Goal: Information Seeking & Learning: Learn about a topic

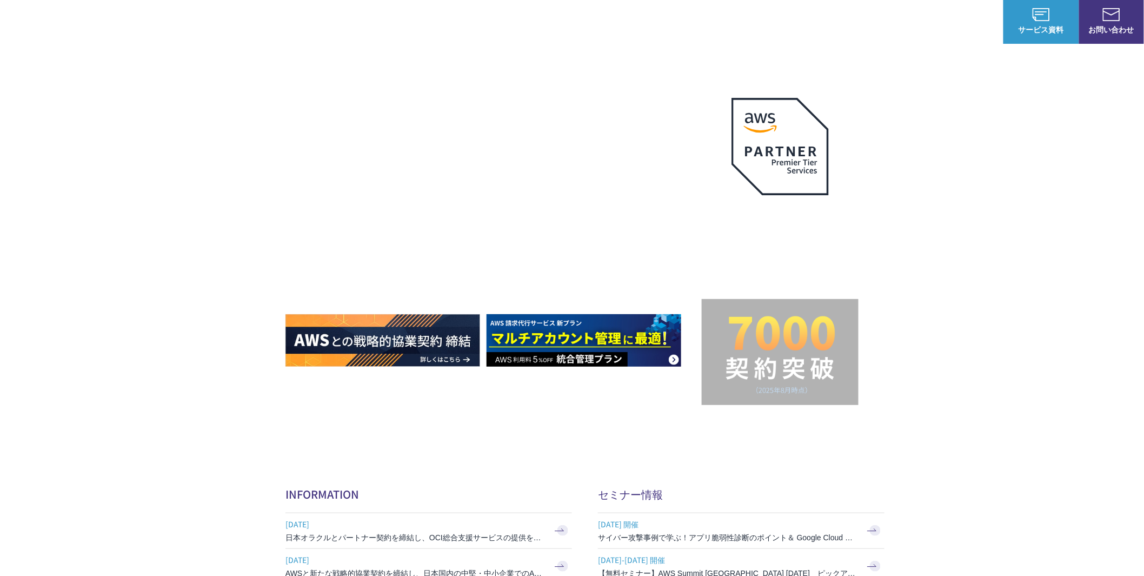
click at [341, 95] on link "AWS請求代行サービス" at bounding box center [332, 92] width 76 height 11
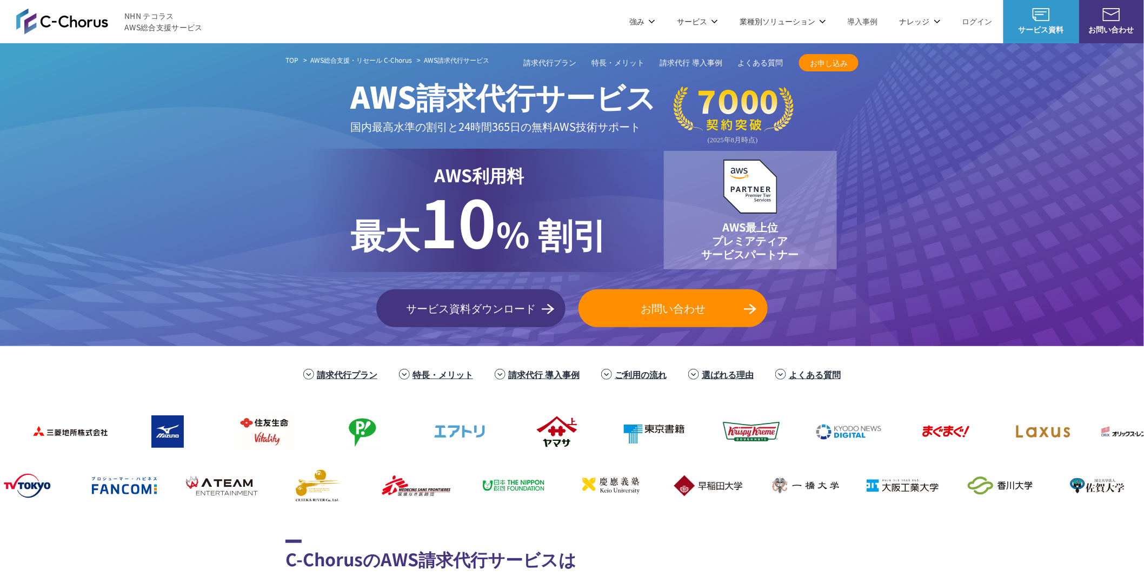
click at [553, 63] on link "請求代行プラン" at bounding box center [549, 62] width 53 height 11
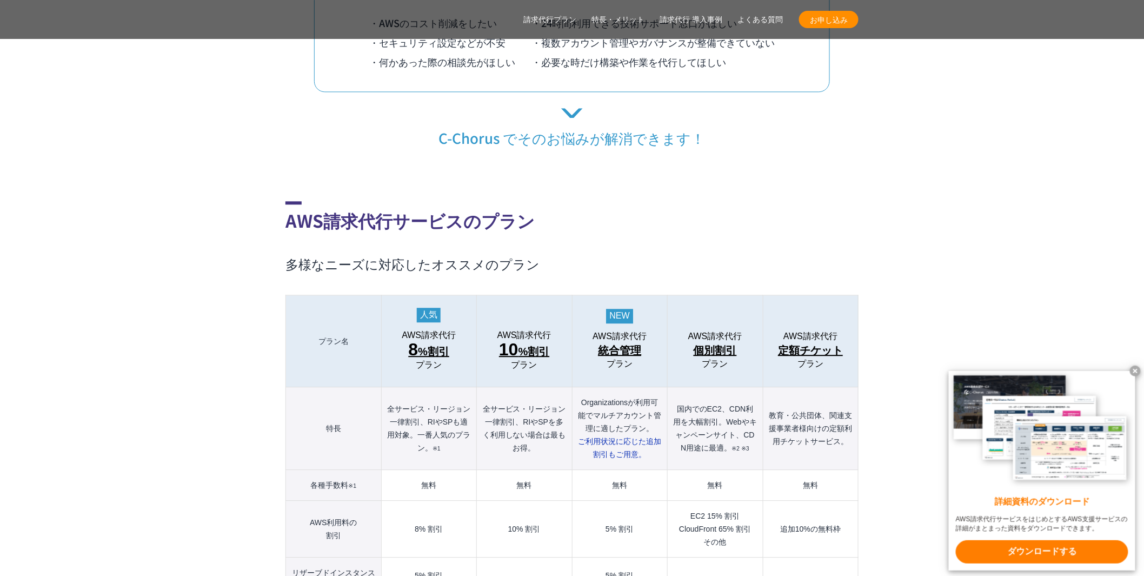
scroll to position [1065, 0]
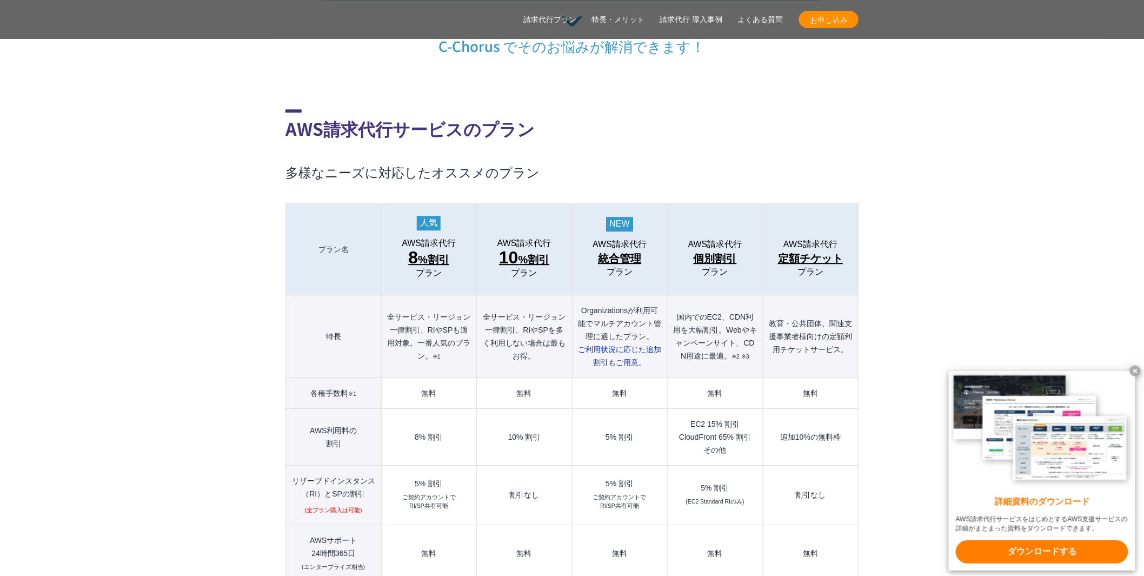
click at [615, 250] on span "統合管理" at bounding box center [619, 258] width 43 height 17
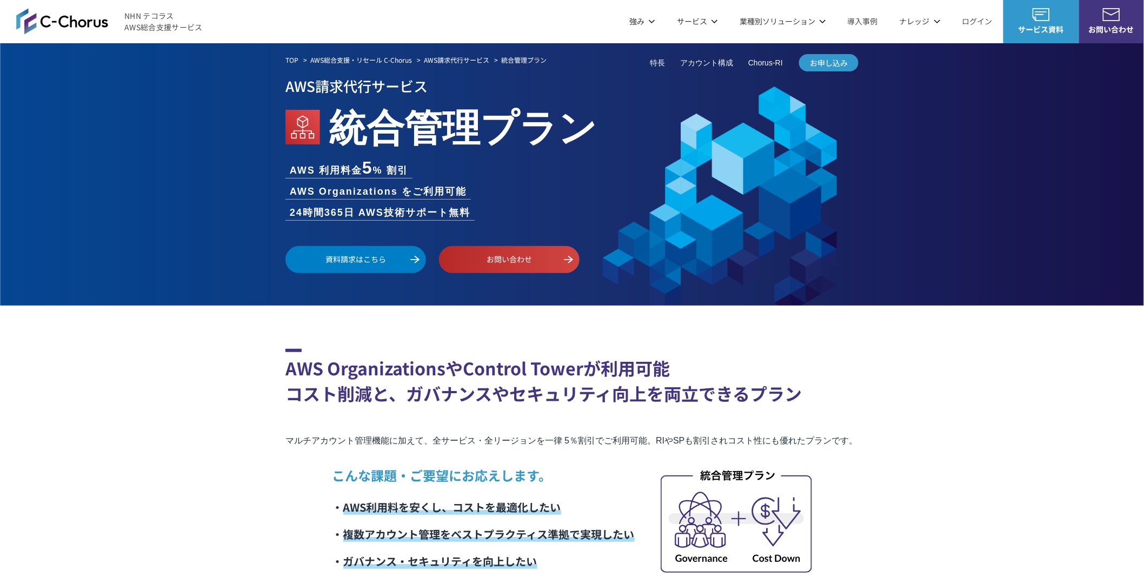
click at [208, 281] on div "TOP AWS総合支援・リセール C-Chorus AWS請求代行サービス 統合管理プラン AWS請求代行サービス 統合管理プラン AWS 利用料金 5 % …" at bounding box center [572, 174] width 1144 height 262
